Goal: Task Accomplishment & Management: Use online tool/utility

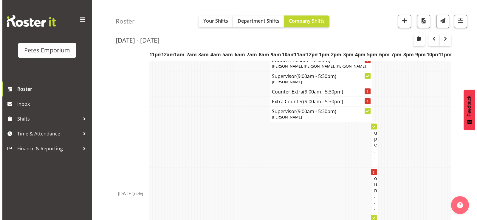
scroll to position [507, 0]
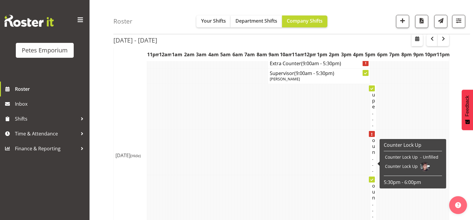
click at [372, 160] on h4 "Coun..." at bounding box center [373, 153] width 2 height 42
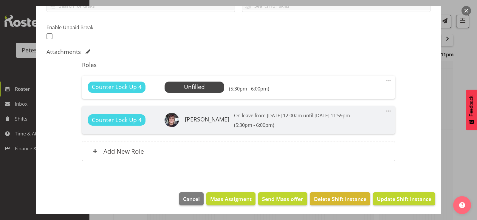
scroll to position [148, 0]
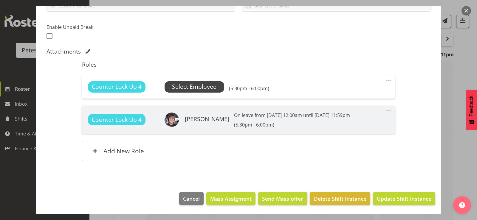
click at [185, 88] on span "Select Employee" at bounding box center [194, 87] width 44 height 9
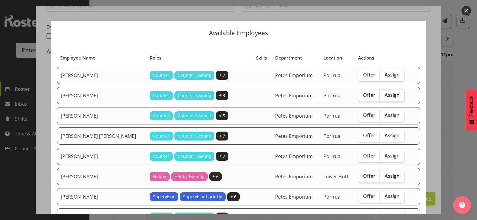
click at [385, 96] on span "Assign" at bounding box center [392, 95] width 15 height 6
click at [383, 96] on input "Assign" at bounding box center [382, 95] width 4 height 4
checkbox input "true"
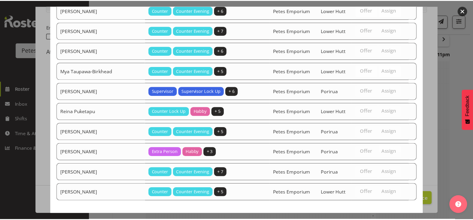
scroll to position [381, 0]
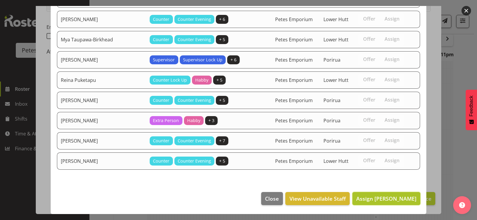
click at [384, 199] on span "Assign [PERSON_NAME]" at bounding box center [386, 198] width 60 height 7
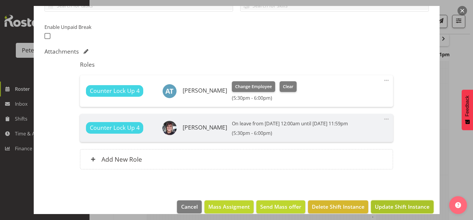
click at [395, 206] on span "Update Shift Instance" at bounding box center [402, 207] width 55 height 8
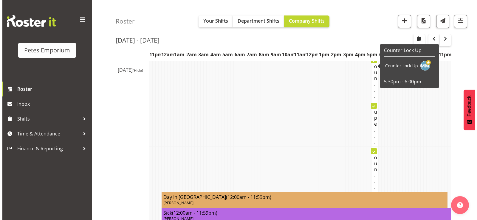
scroll to position [253, 0]
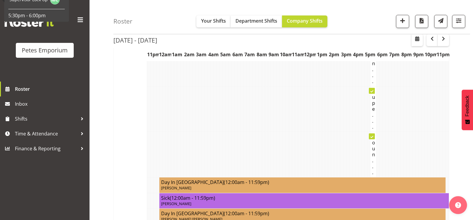
click at [372, 116] on td "Supe..." at bounding box center [373, 109] width 6 height 46
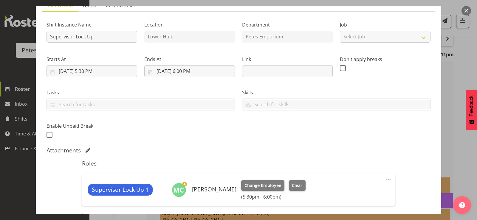
scroll to position [0, 0]
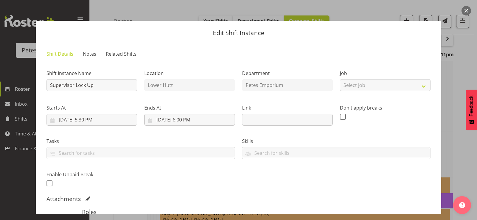
click at [465, 9] on button "button" at bounding box center [467, 11] width 10 height 10
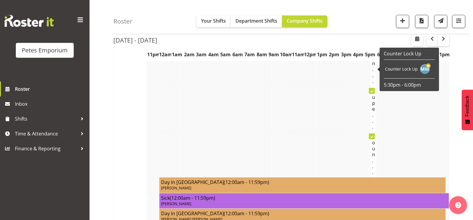
click at [373, 81] on h4 "Coun..." at bounding box center [373, 64] width 2 height 42
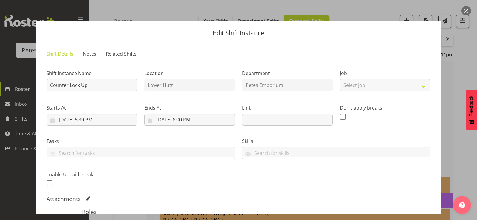
click at [463, 10] on button "button" at bounding box center [467, 11] width 10 height 10
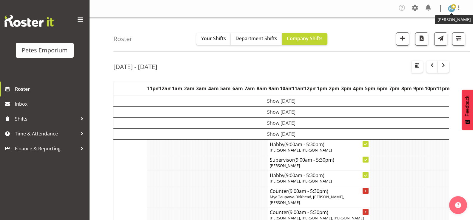
click at [449, 8] on img at bounding box center [451, 8] width 7 height 7
click at [429, 32] on link "Log Out" at bounding box center [433, 32] width 57 height 11
